Goal: Information Seeking & Learning: Find contact information

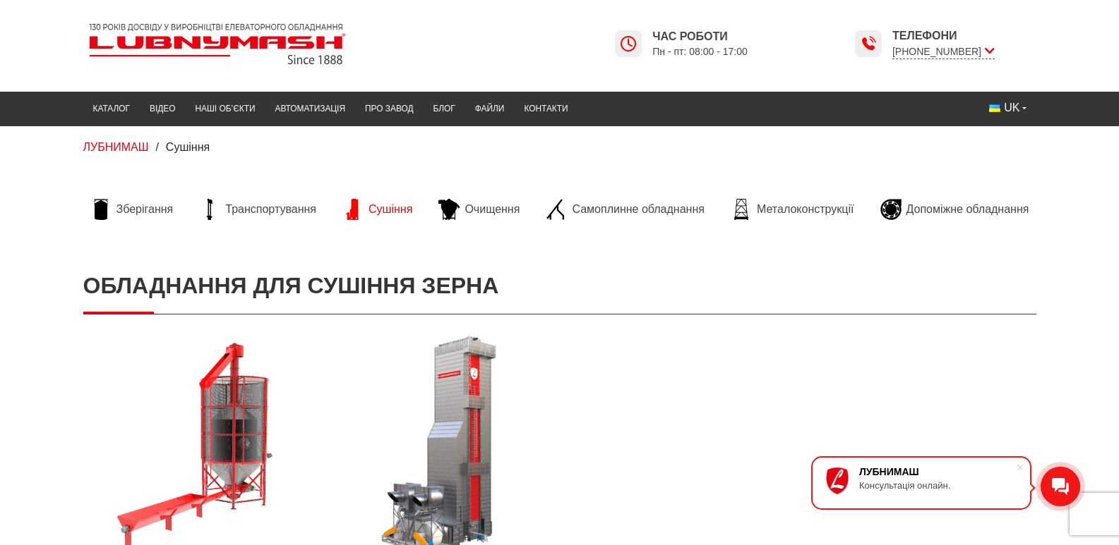
scroll to position [71, 0]
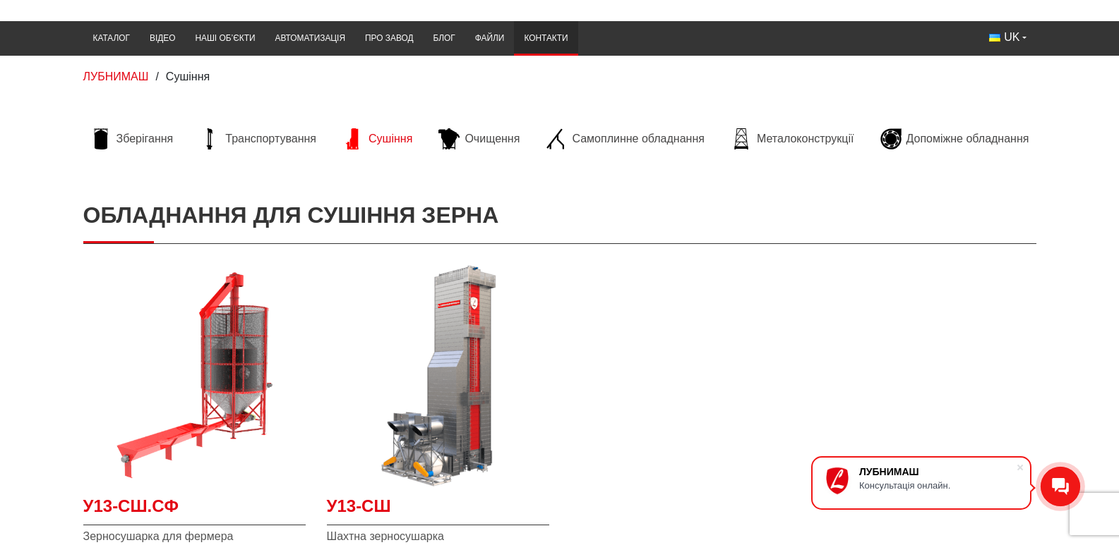
click at [514, 35] on link "Контакти" at bounding box center [546, 39] width 64 height 28
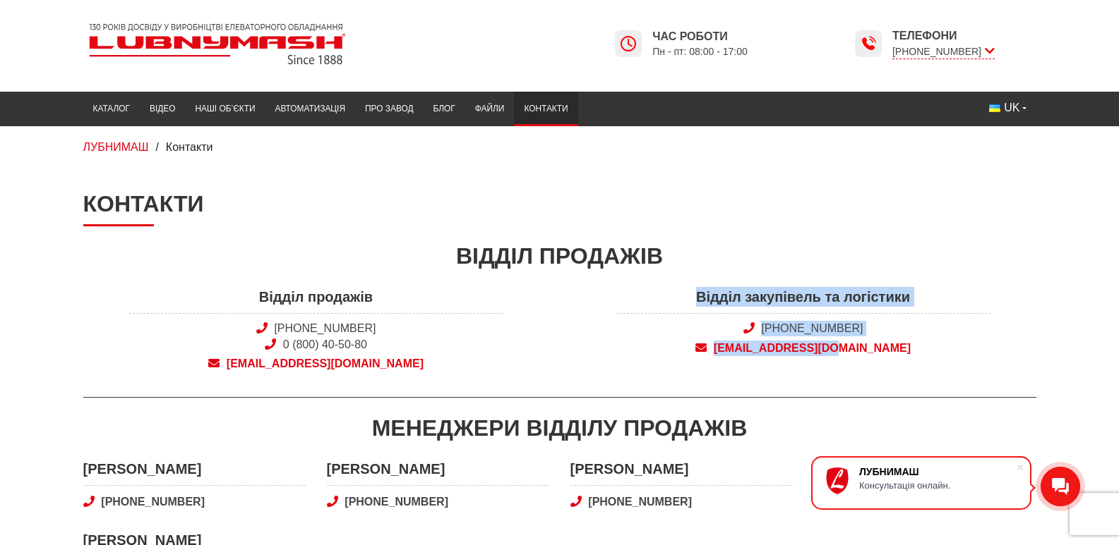
drag, startPoint x: 717, startPoint y: 294, endPoint x: 916, endPoint y: 362, distance: 210.4
click at [916, 362] on div "Відділ закупівель та логістики [PHONE_NUMBER] [EMAIL_ADDRESS][DOMAIN_NAME]" at bounding box center [803, 333] width 487 height 93
copy div "Відділ закупівель та логістики [PHONE_NUMBER] [EMAIL_ADDRESS][DOMAIN_NAME]"
